Goal: Task Accomplishment & Management: Manage account settings

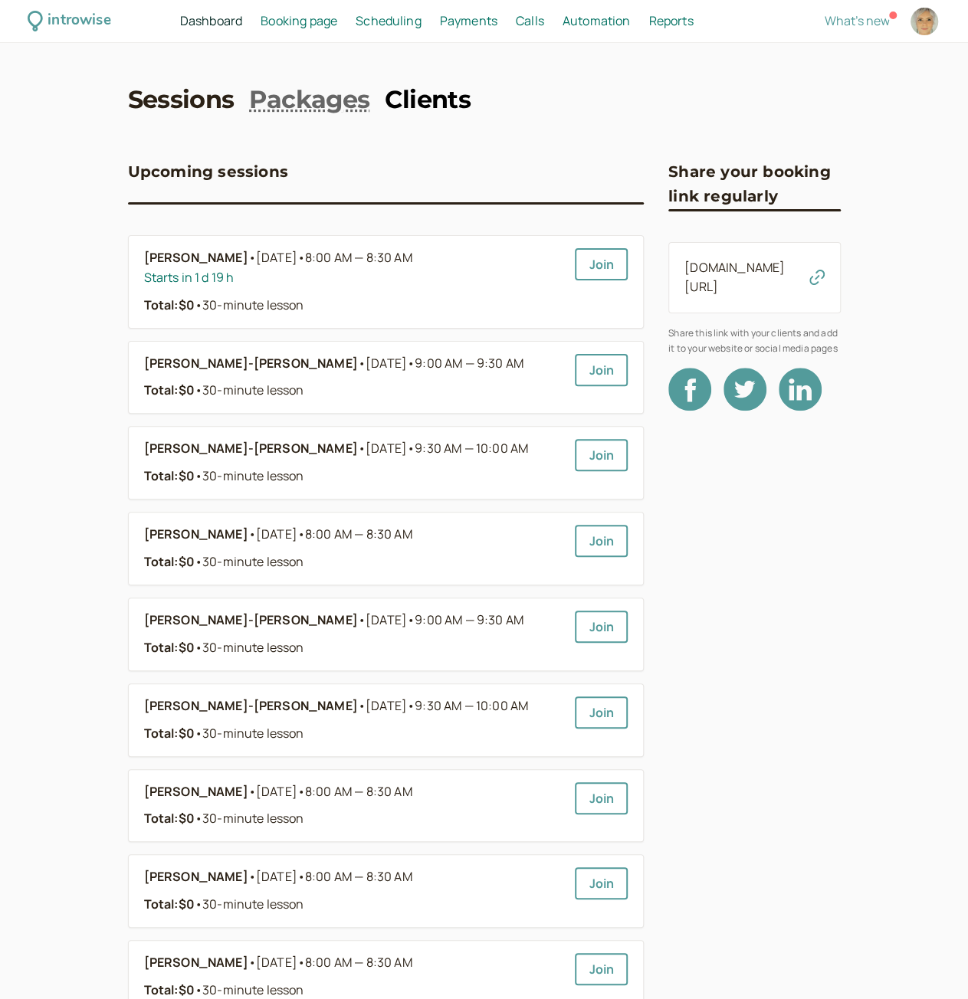
click at [423, 106] on link "Clients" at bounding box center [428, 100] width 86 height 34
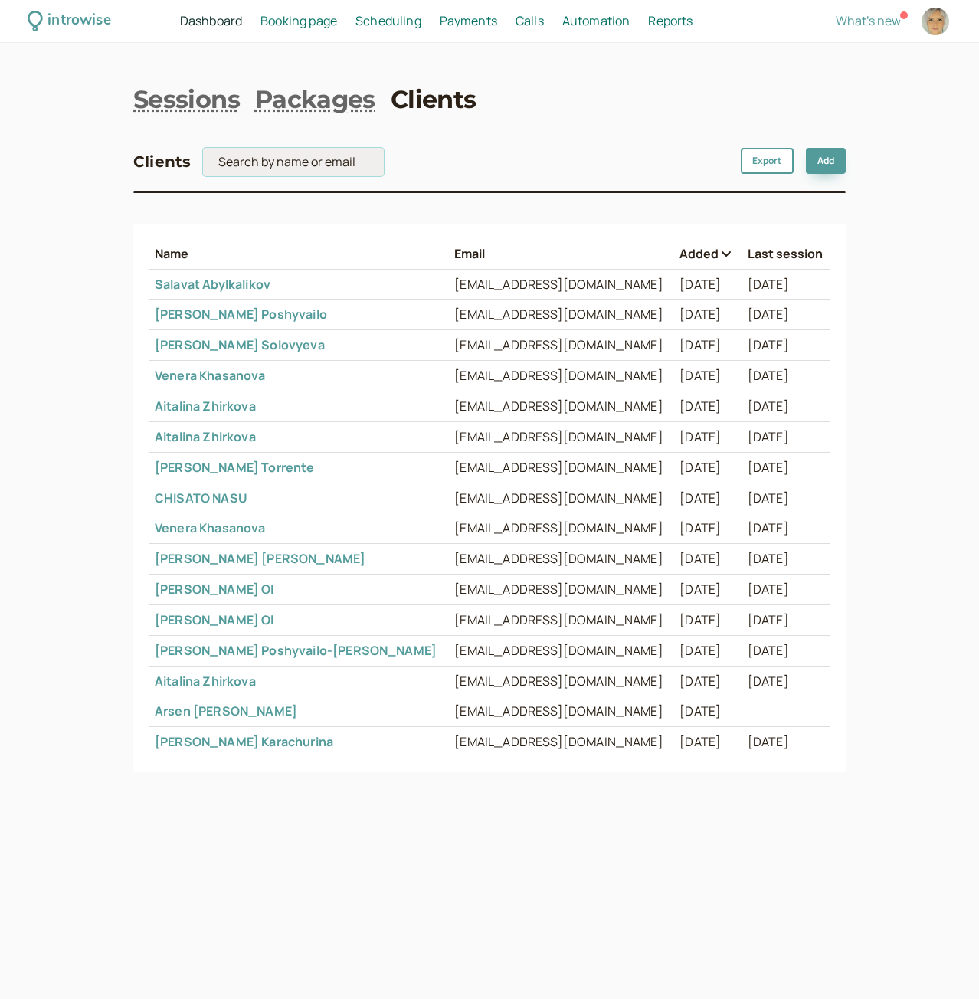
click at [302, 169] on input "search" at bounding box center [293, 162] width 181 height 28
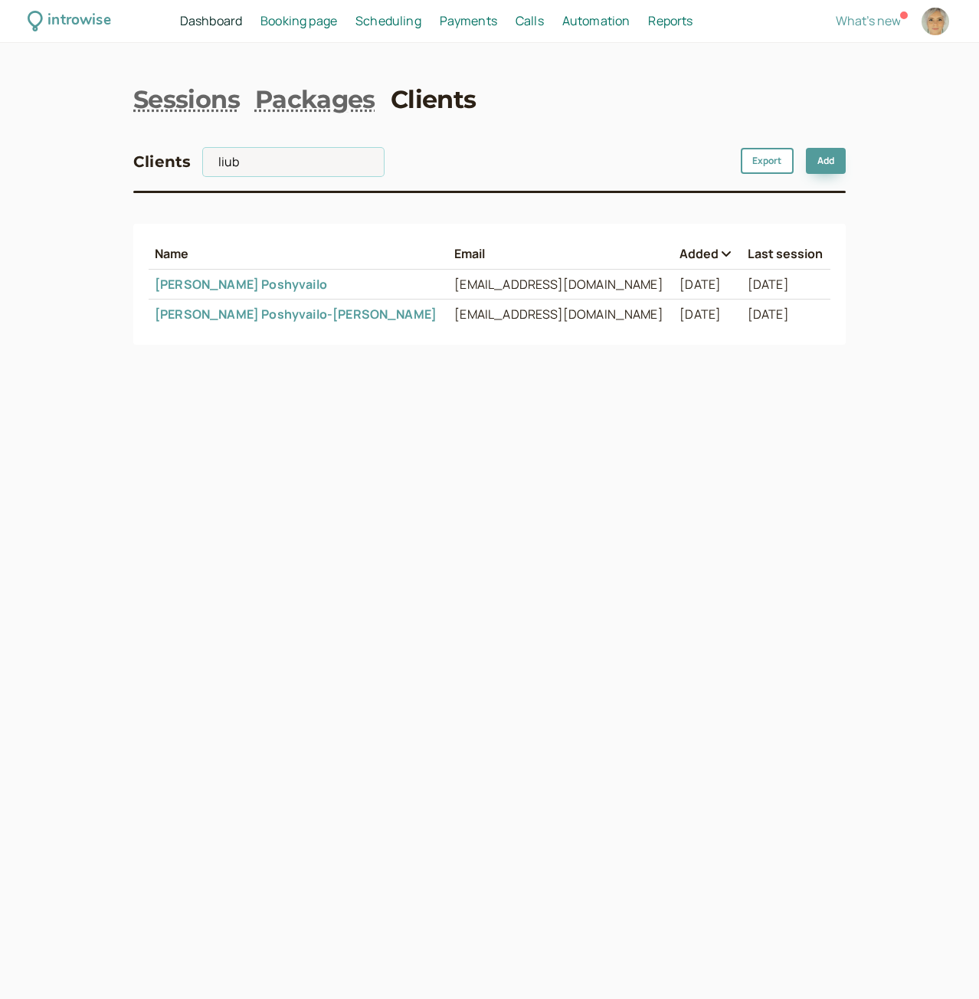
type input "liub"
click at [244, 284] on link "[PERSON_NAME]" at bounding box center [241, 284] width 172 height 17
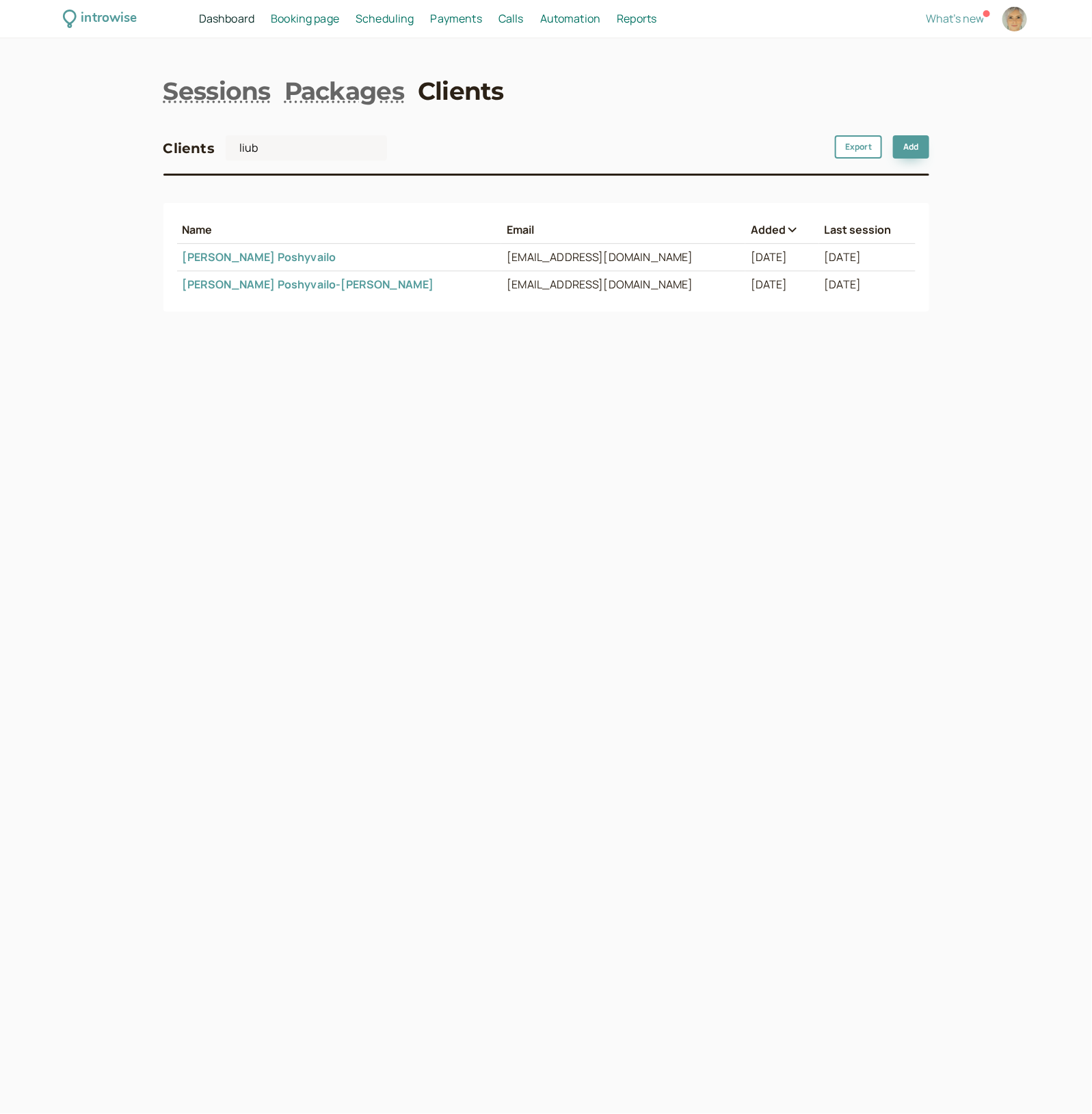
click at [259, 283] on link "[PERSON_NAME]-[PERSON_NAME]" at bounding box center [309, 284] width 252 height 15
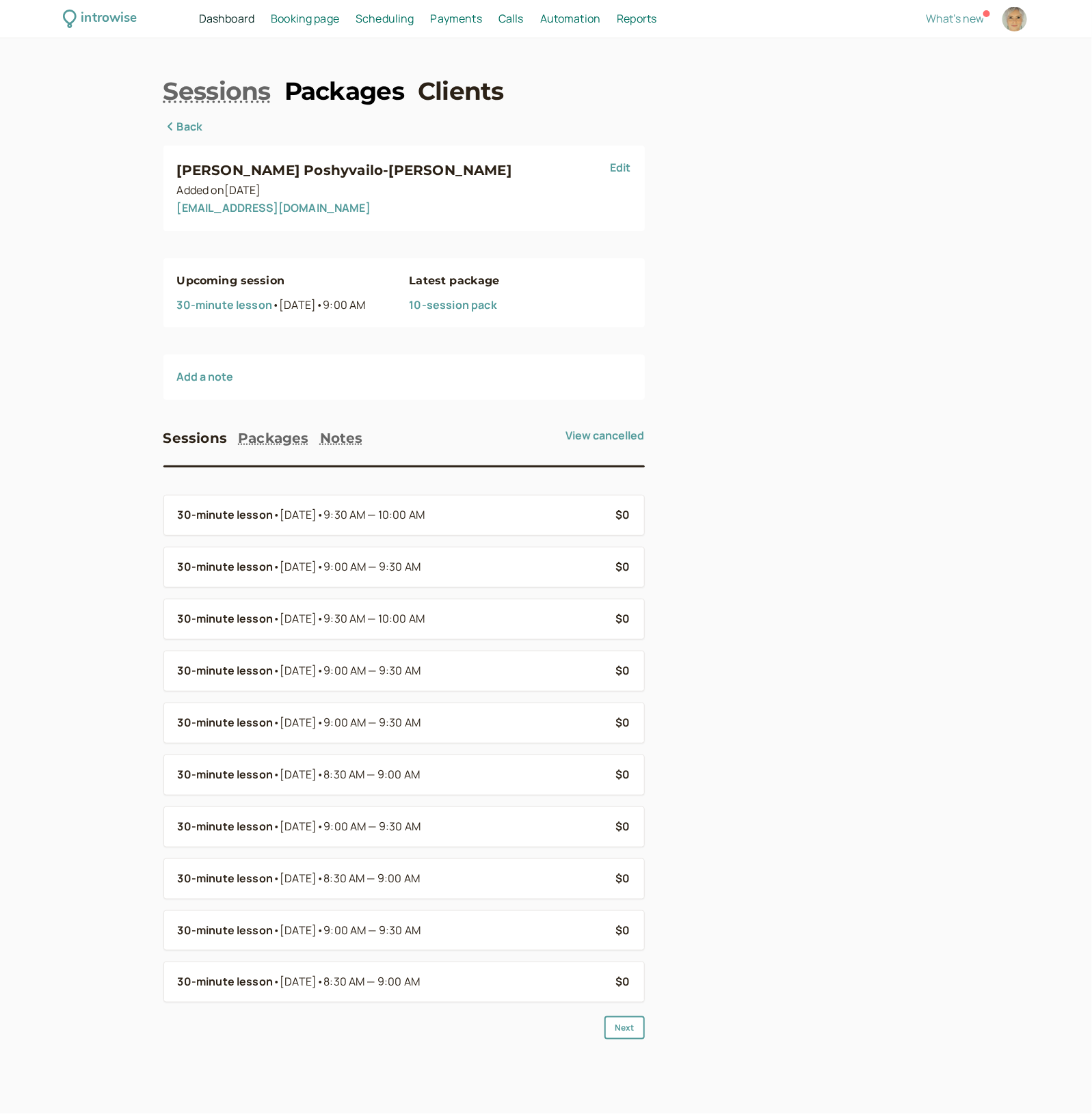
click at [337, 98] on link "Packages" at bounding box center [344, 91] width 120 height 34
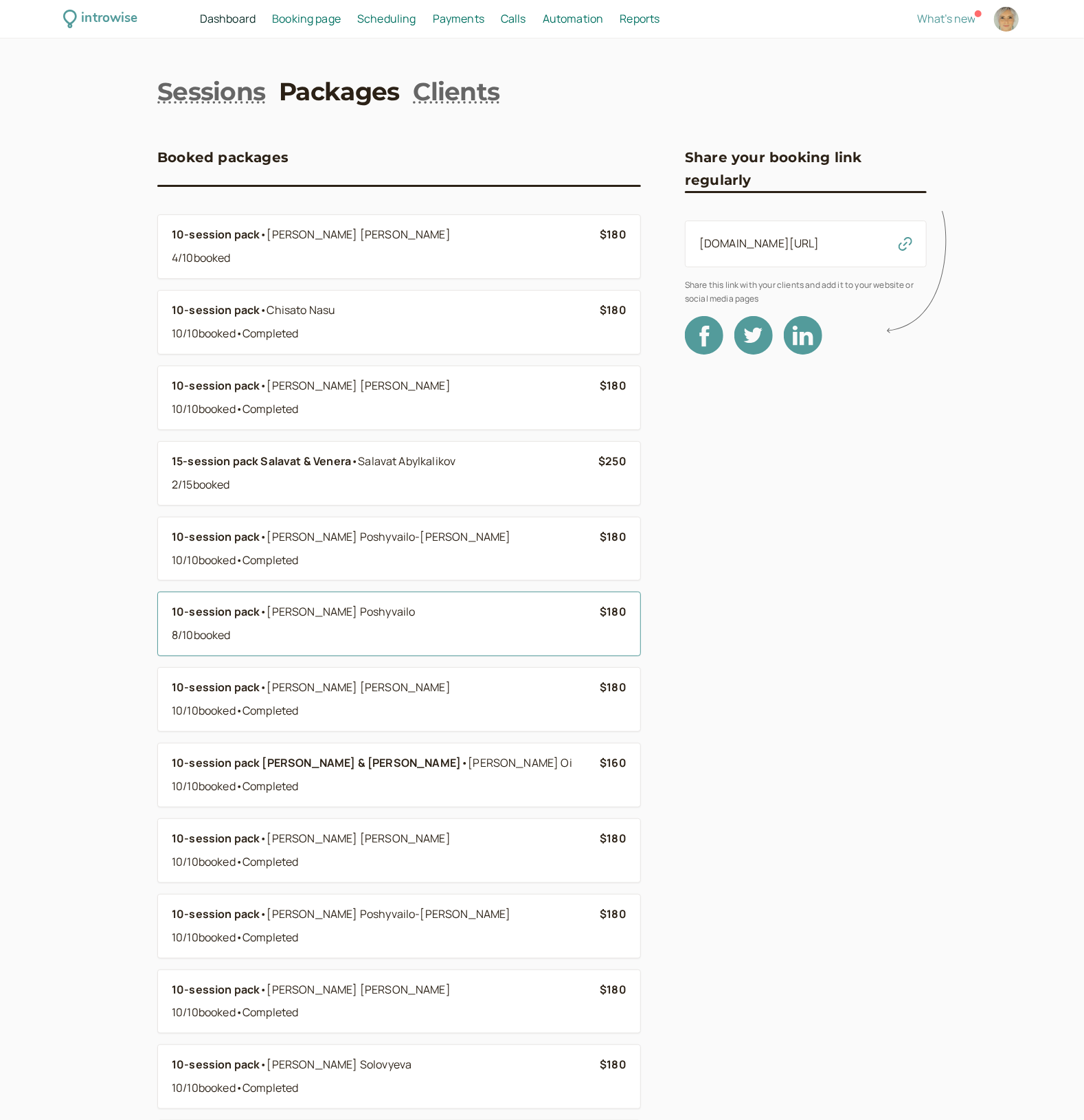
click at [333, 614] on span "[PERSON_NAME]" at bounding box center [342, 612] width 149 height 15
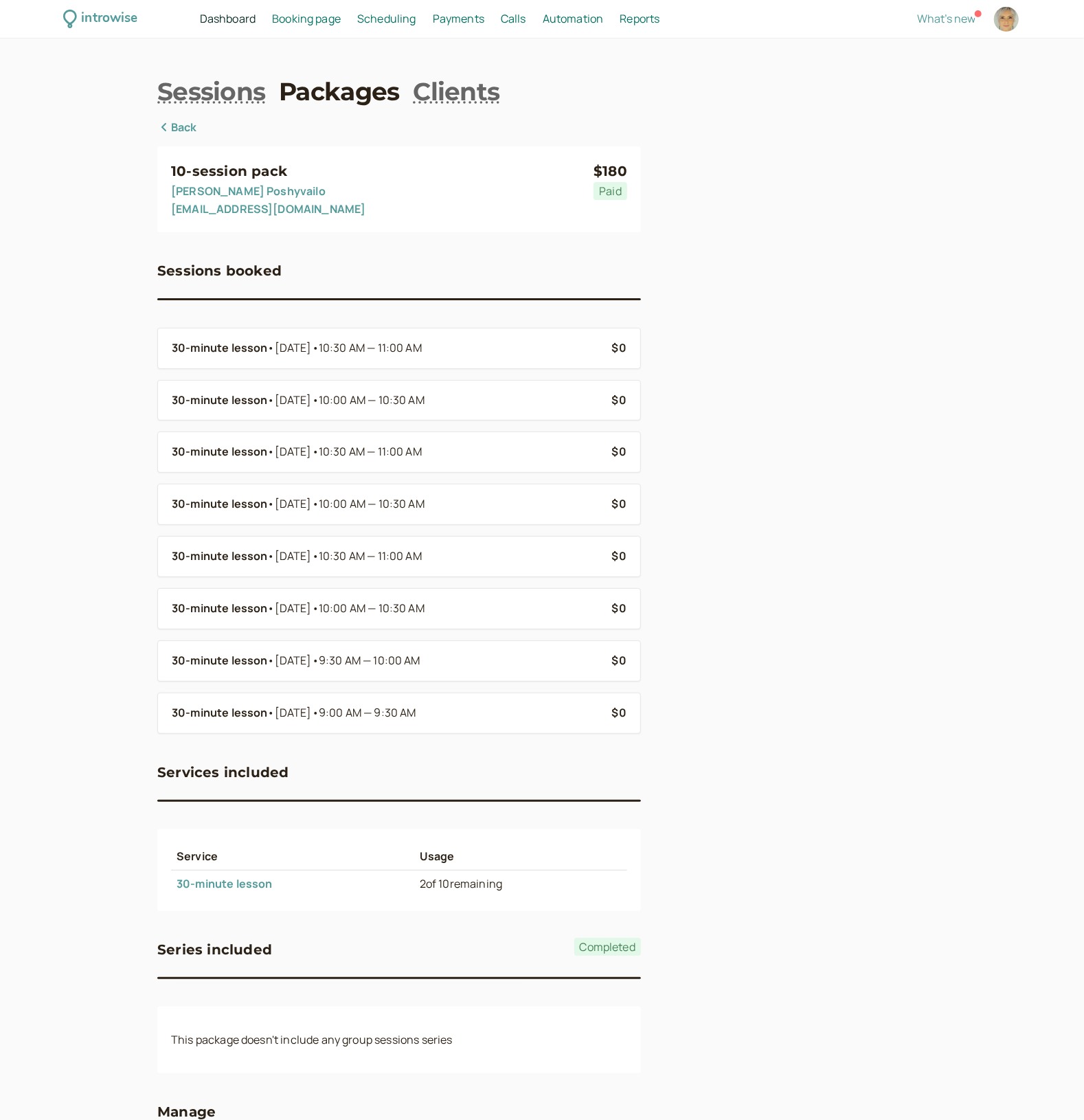
click at [182, 125] on link "Back" at bounding box center [177, 128] width 39 height 18
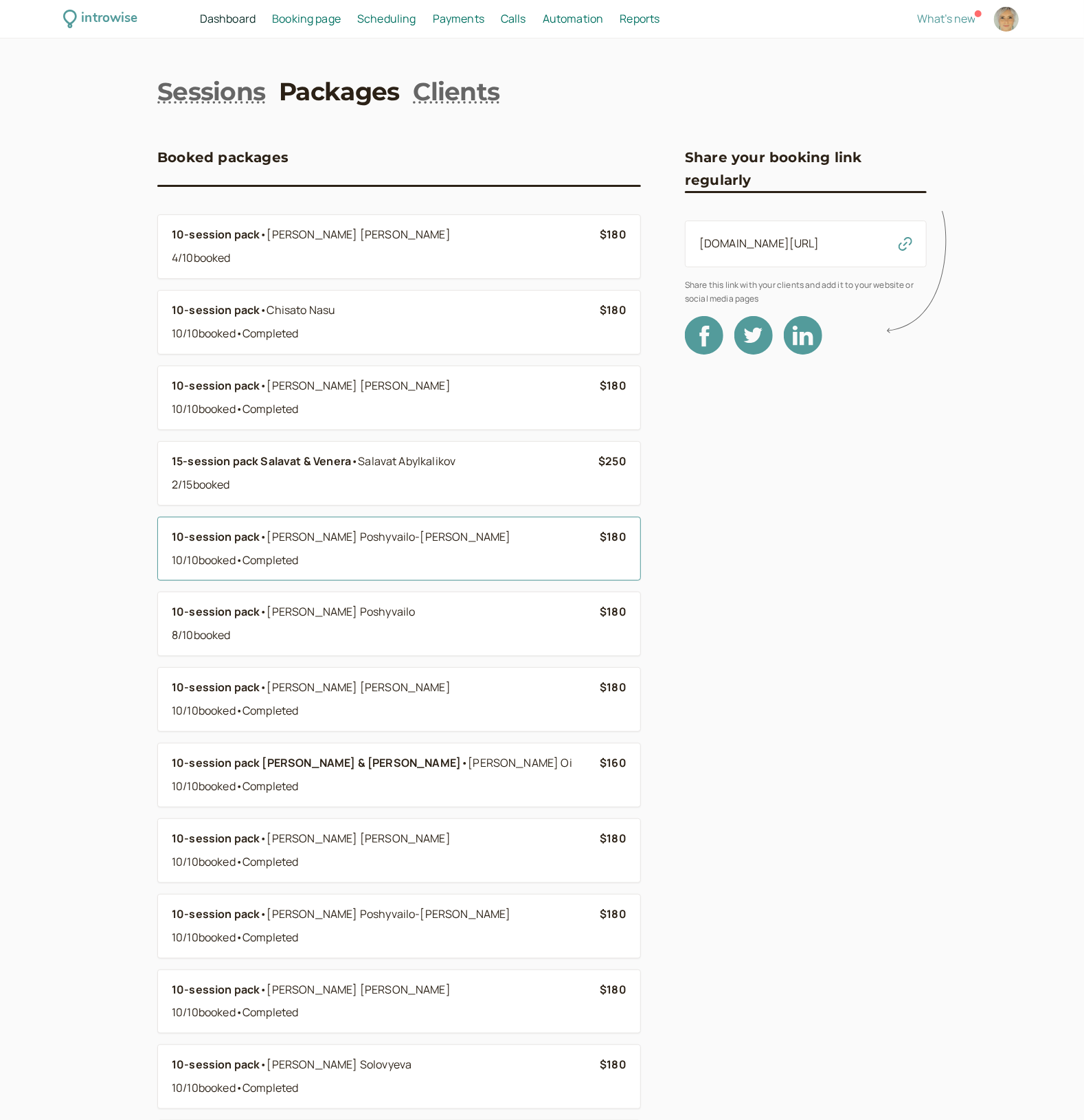
click at [305, 542] on span "[PERSON_NAME]-[PERSON_NAME]" at bounding box center [389, 536] width 244 height 15
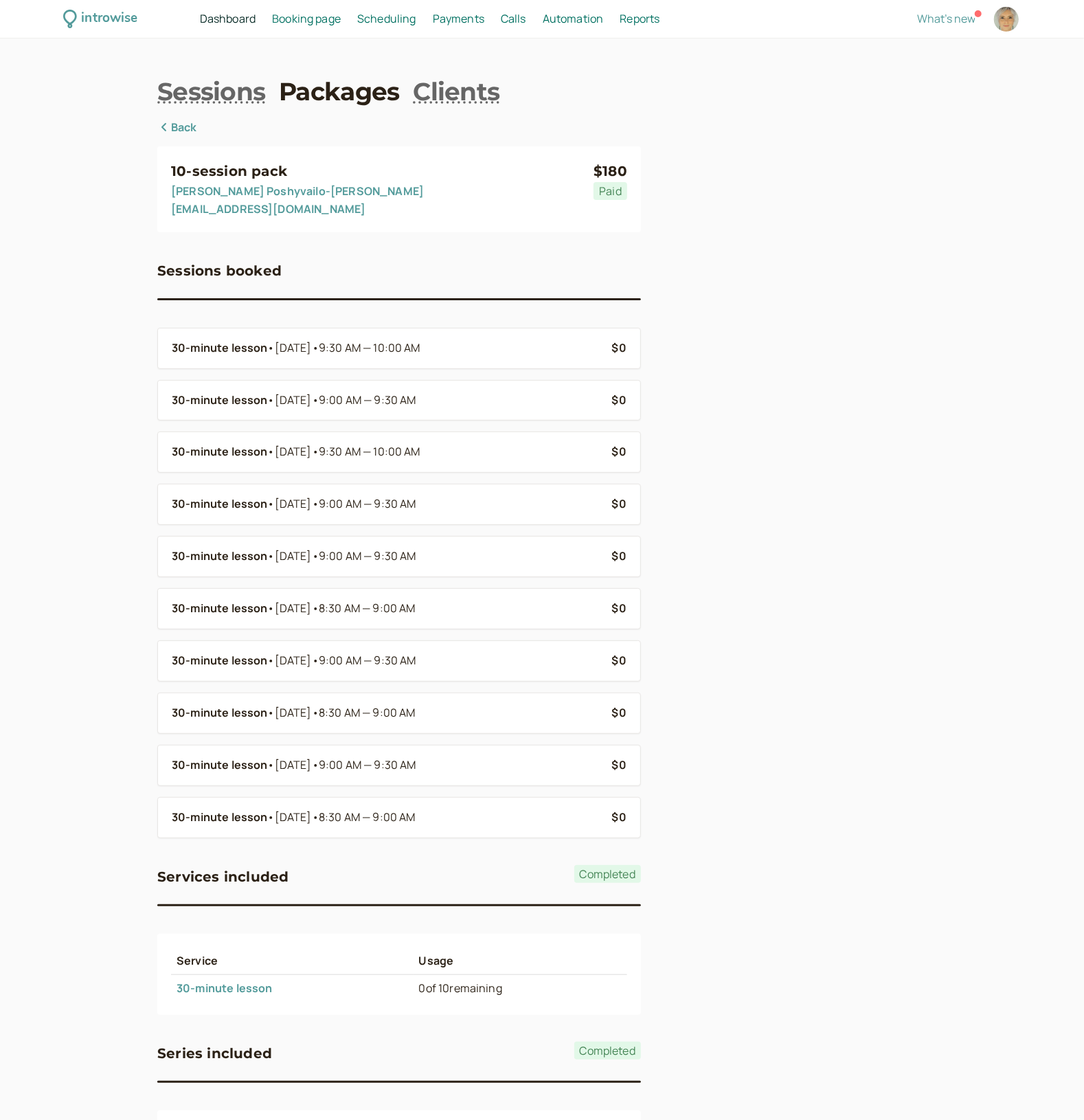
click at [185, 125] on link "Back" at bounding box center [177, 128] width 39 height 18
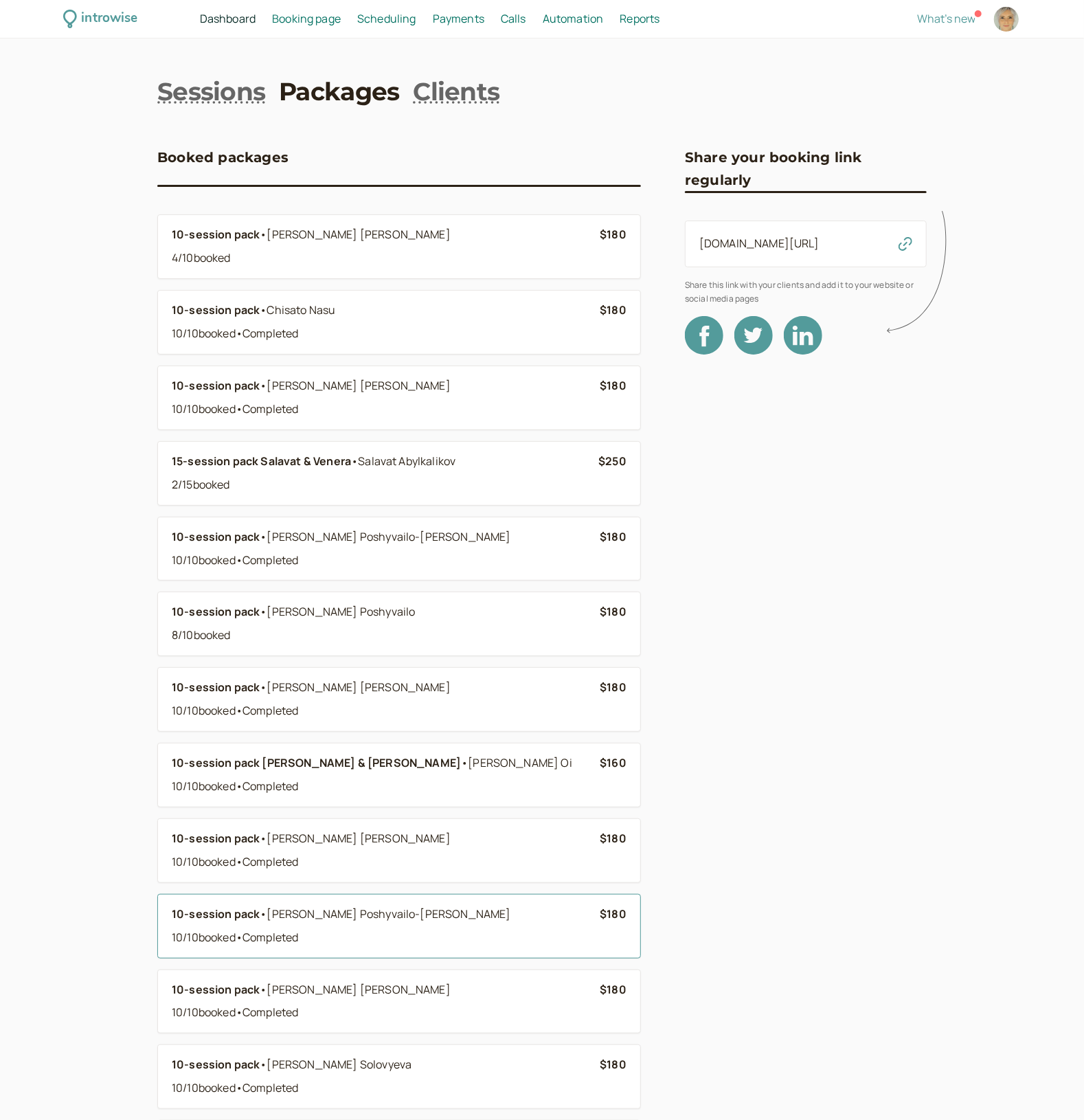
click at [317, 896] on span "[PERSON_NAME]-[PERSON_NAME]" at bounding box center [389, 914] width 244 height 15
